Goal: Task Accomplishment & Management: Manage account settings

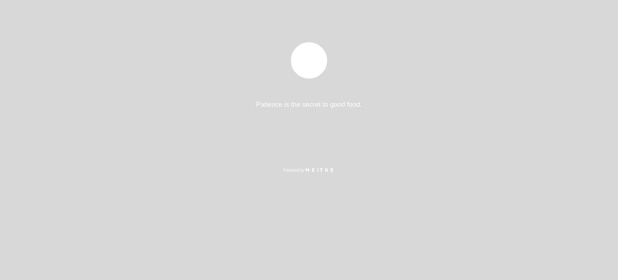
select select "es"
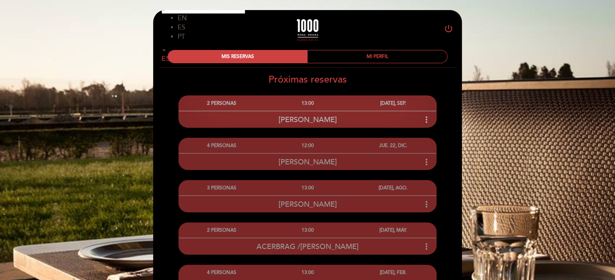
click at [310, 119] on span "[PERSON_NAME]" at bounding box center [308, 119] width 58 height 9
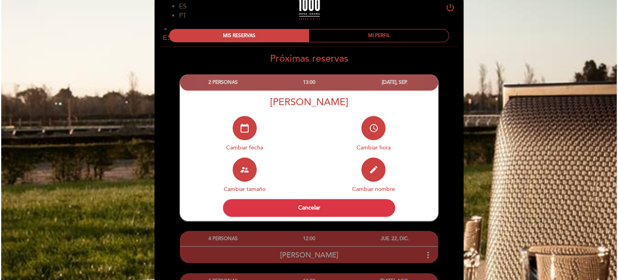
scroll to position [40, 0]
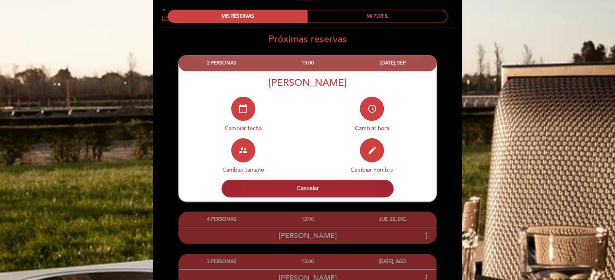
click at [313, 186] on button "Cancelar" at bounding box center [308, 188] width 172 height 18
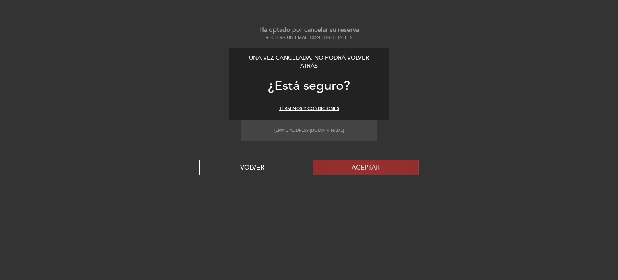
click at [355, 169] on button "Aceptar" at bounding box center [366, 167] width 106 height 15
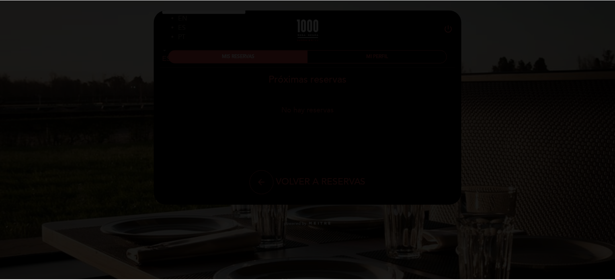
scroll to position [0, 0]
